Goal: Transaction & Acquisition: Book appointment/travel/reservation

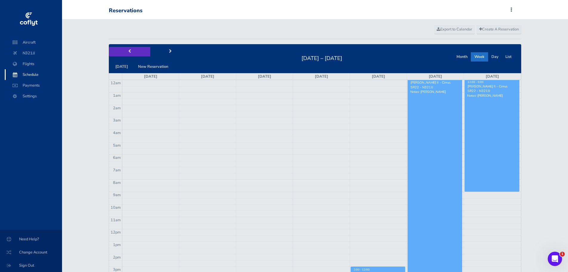
click at [135, 51] on button "prev" at bounding box center [129, 51] width 41 height 9
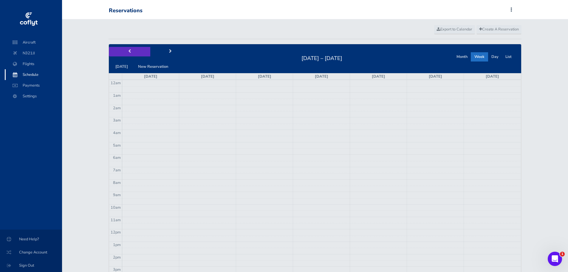
click at [135, 51] on button "prev" at bounding box center [129, 51] width 41 height 9
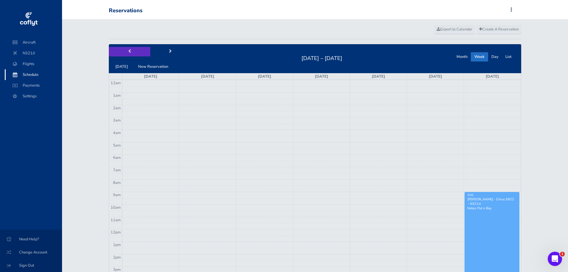
click at [135, 51] on button "prev" at bounding box center [129, 51] width 41 height 9
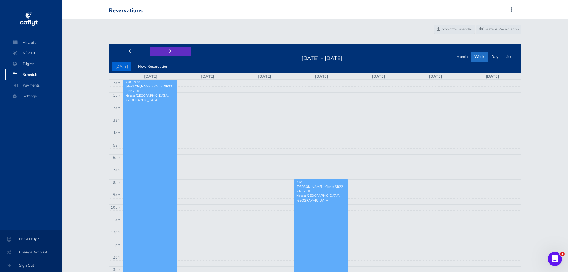
click at [167, 49] on button "next" at bounding box center [170, 51] width 41 height 9
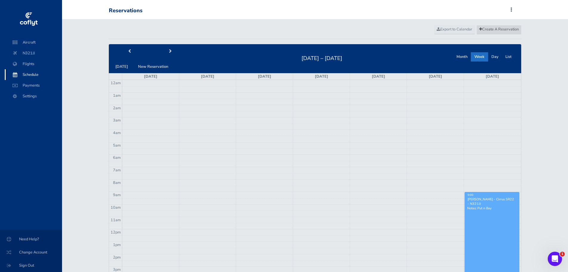
click at [486, 29] on span "Create A Reservation" at bounding box center [499, 29] width 40 height 5
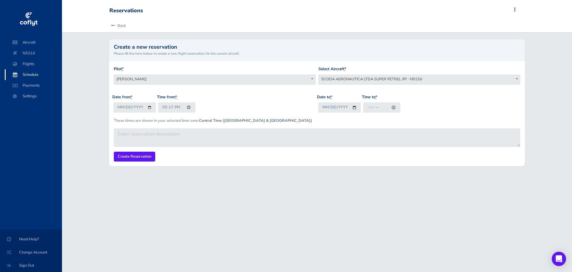
click at [363, 78] on span "SCODA AERONAUTICA LTDA SUPER PETREL XP - N915JJ" at bounding box center [419, 79] width 201 height 8
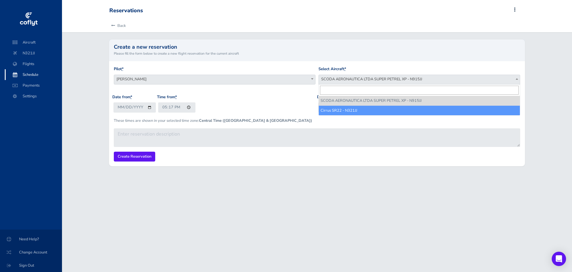
select select "4541"
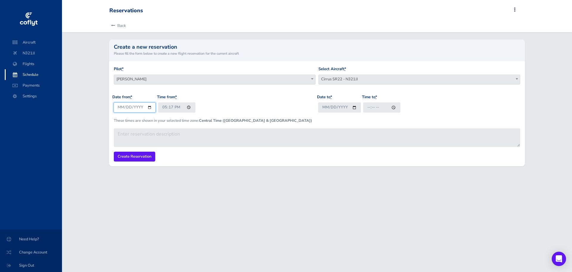
click at [120, 108] on input "2025-09-03" at bounding box center [135, 107] width 43 height 10
click at [127, 108] on input "2025-09-03" at bounding box center [135, 107] width 43 height 10
type input "2025-09-09"
click at [163, 107] on input "17:17" at bounding box center [176, 107] width 37 height 10
type input "08:00"
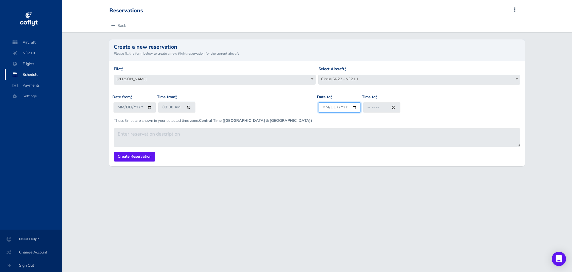
click at [326, 106] on input "Date to *" at bounding box center [339, 107] width 43 height 10
type input "2025-09-09"
click at [368, 108] on input "Time to *" at bounding box center [381, 107] width 37 height 10
type input "22:00"
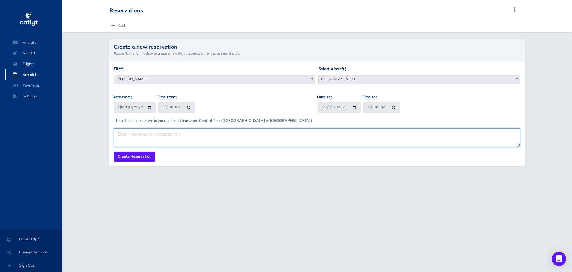
click at [176, 139] on textarea at bounding box center [317, 137] width 407 height 18
paste textarea "Mount Joy, PA"
type textarea "Mount Joy, PA"
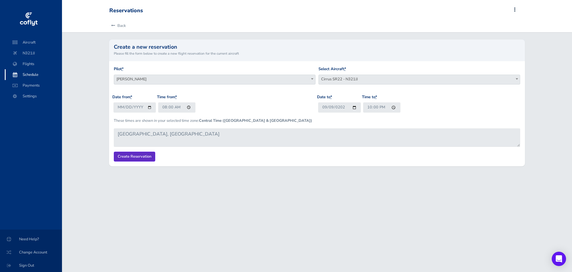
click at [134, 157] on input "Create Reservation" at bounding box center [134, 156] width 41 height 10
